Goal: Information Seeking & Learning: Learn about a topic

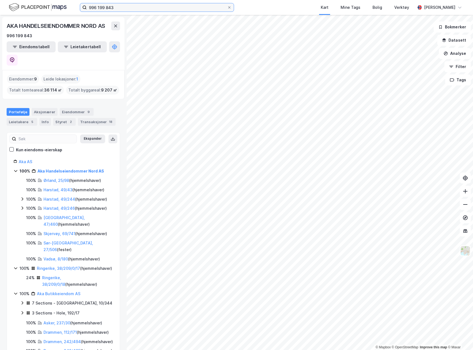
click at [160, 11] on input "996 199 843" at bounding box center [157, 7] width 141 height 8
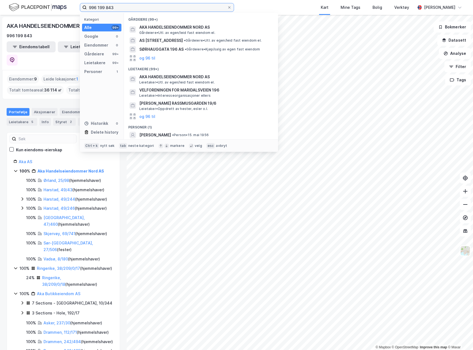
click at [160, 9] on input "996 199 843" at bounding box center [157, 7] width 141 height 8
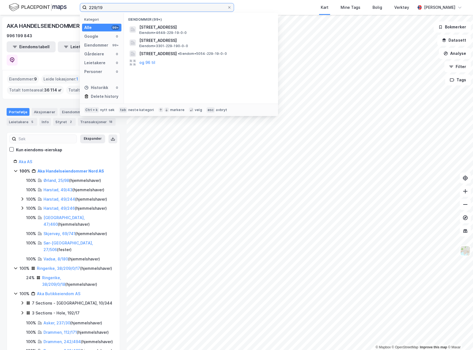
type input "229/19"
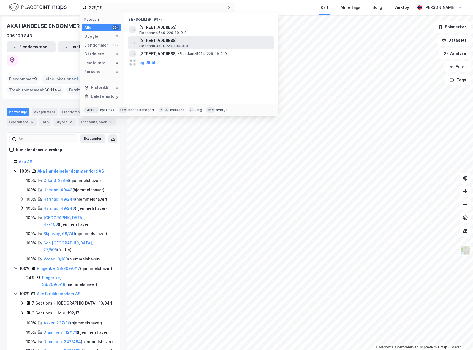
click at [191, 39] on span "[STREET_ADDRESS]" at bounding box center [205, 40] width 132 height 7
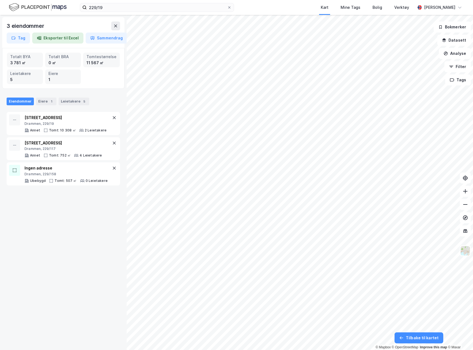
click at [112, 172] on div "3 eiendommer Tag Eksporter til Excel Sammendrag Totalt BYA 3 781 ㎡ Totalt BRA 0…" at bounding box center [236, 182] width 473 height 335
click at [137, 6] on input "229/19" at bounding box center [157, 7] width 141 height 8
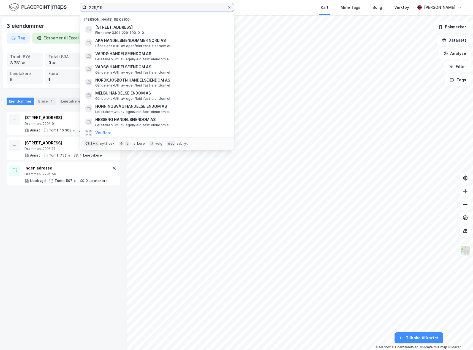
click at [137, 6] on input "229/19" at bounding box center [157, 7] width 141 height 8
click at [145, 7] on input at bounding box center [160, 7] width 147 height 8
click at [52, 6] on img at bounding box center [38, 7] width 58 height 10
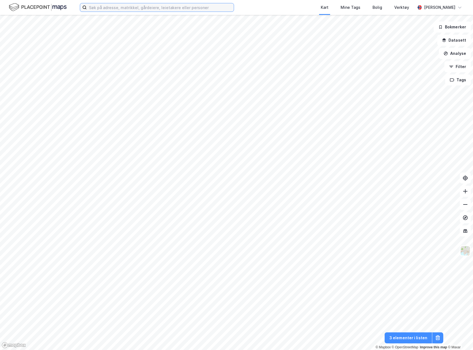
click at [98, 7] on input at bounding box center [160, 7] width 147 height 8
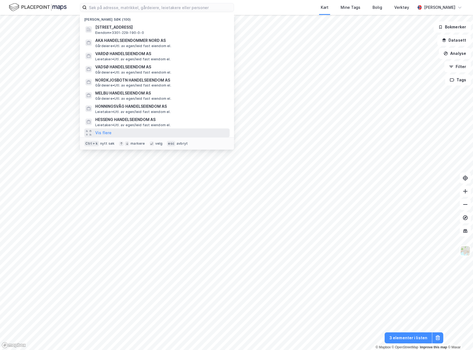
click at [102, 129] on div "Vis flere" at bounding box center [156, 132] width 145 height 9
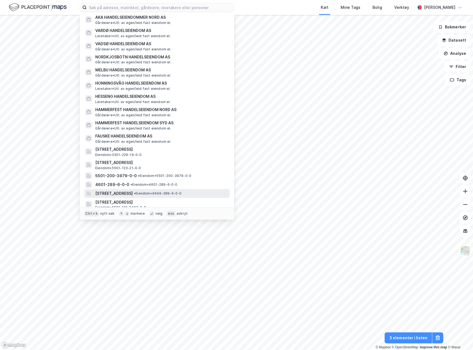
scroll to position [55, 0]
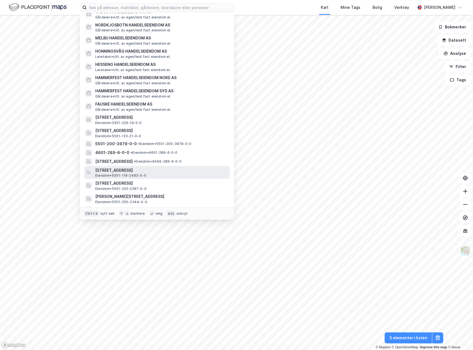
click at [154, 168] on span "[STREET_ADDRESS]" at bounding box center [161, 170] width 132 height 7
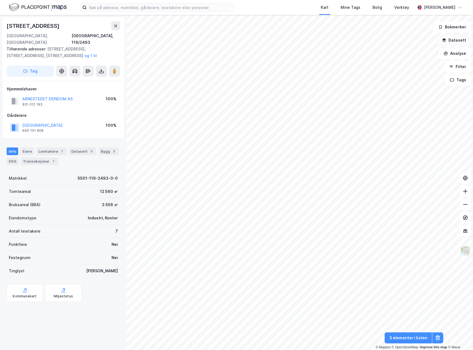
click at [459, 43] on button "Datasett" at bounding box center [455, 40] width 34 height 11
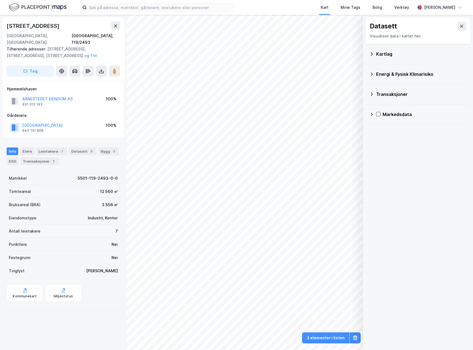
click at [372, 51] on div "Kartlag" at bounding box center [418, 53] width 97 height 13
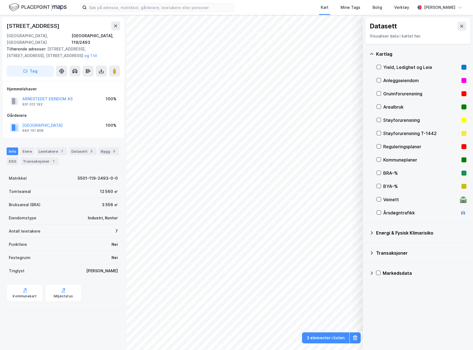
click at [373, 232] on icon at bounding box center [372, 233] width 4 height 4
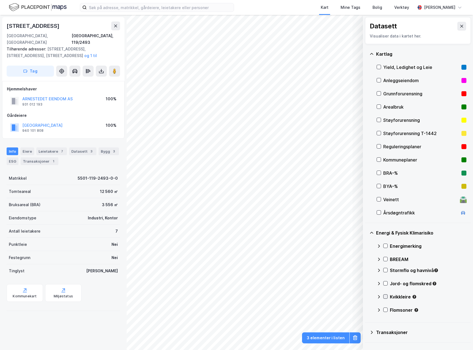
click at [385, 295] on icon at bounding box center [386, 297] width 4 height 4
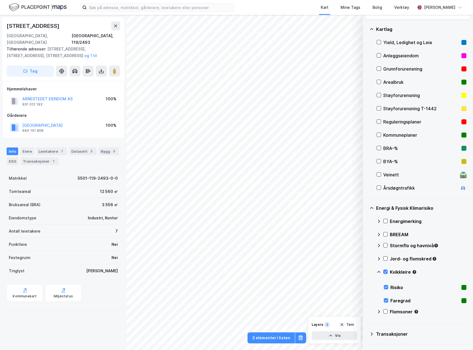
scroll to position [28, 0]
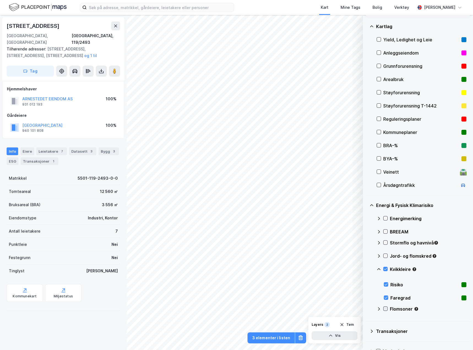
click at [386, 308] on icon at bounding box center [386, 309] width 4 height 4
click at [393, 66] on div "Grunnforurensning" at bounding box center [422, 66] width 76 height 7
click at [386, 255] on icon at bounding box center [386, 256] width 4 height 4
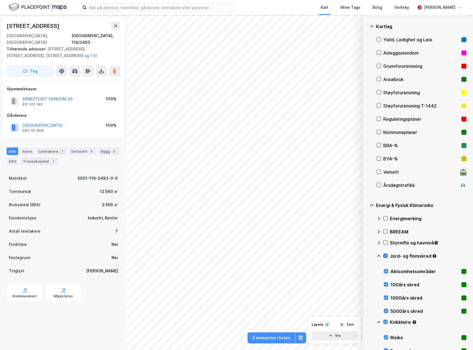
click at [386, 255] on icon at bounding box center [386, 256] width 4 height 4
click at [384, 241] on icon at bounding box center [386, 243] width 4 height 4
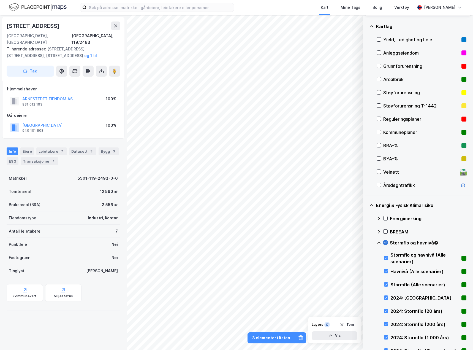
click at [385, 242] on icon at bounding box center [386, 243] width 4 height 4
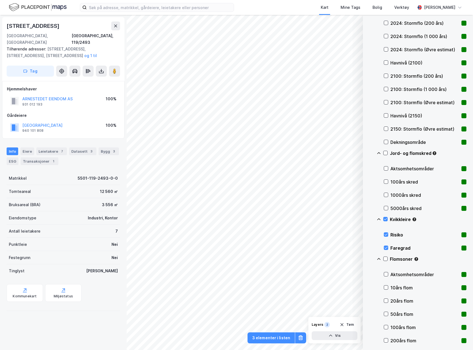
scroll to position [331, 0]
